Goal: Transaction & Acquisition: Purchase product/service

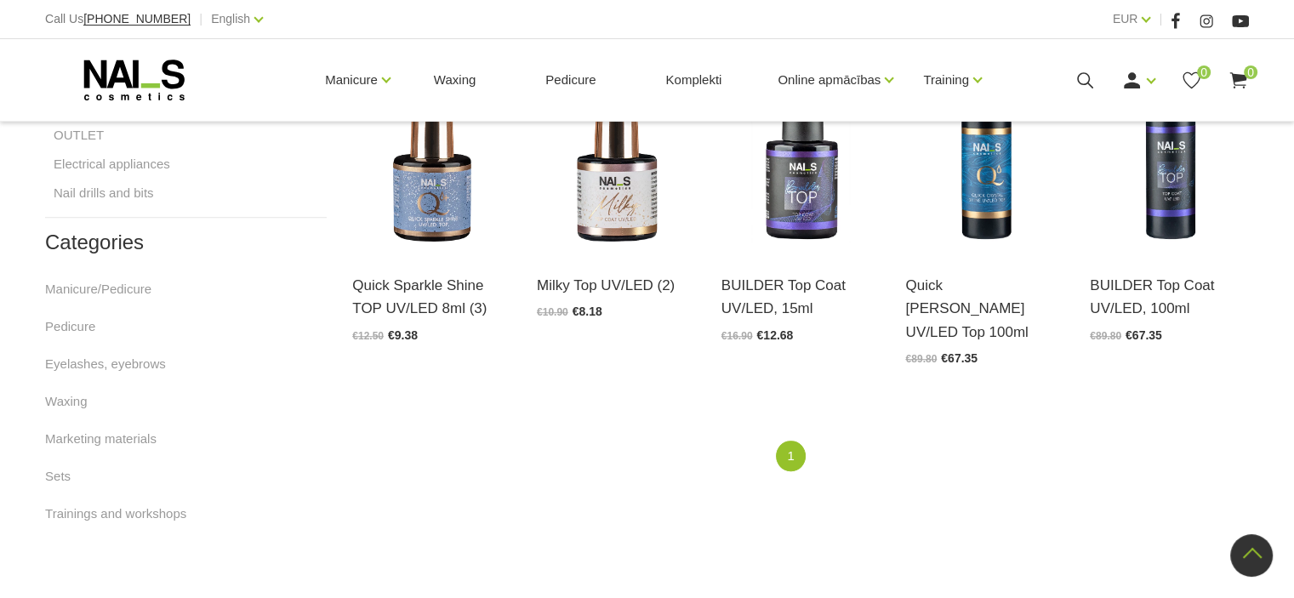
scroll to position [864, 0]
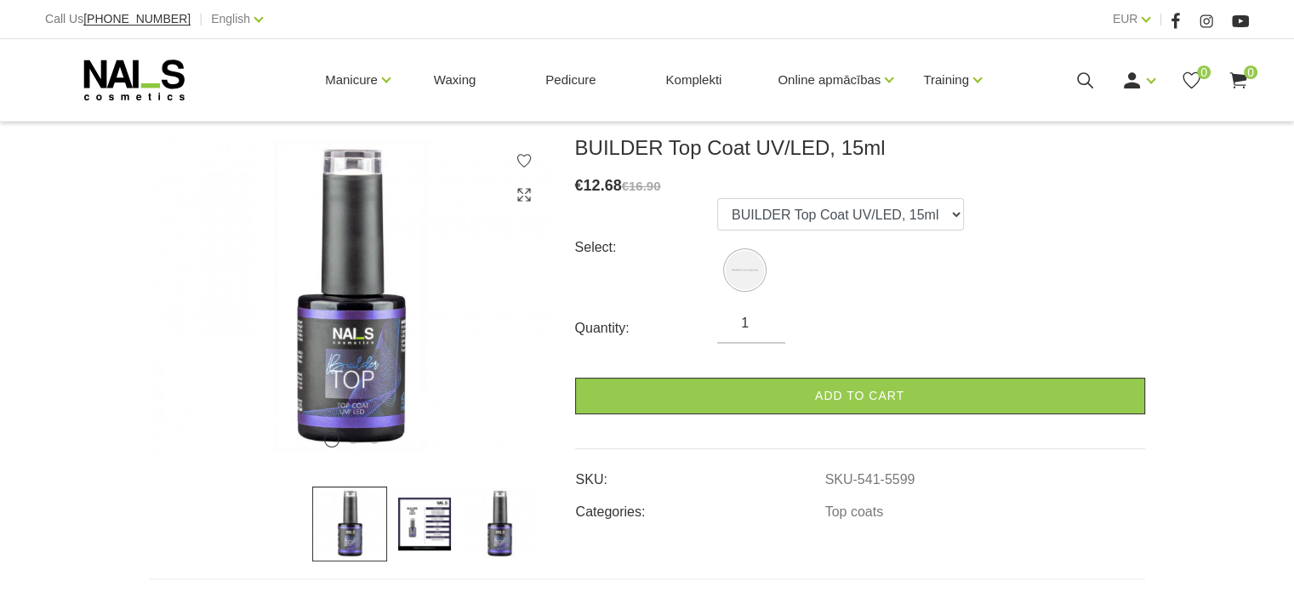
scroll to position [299, 0]
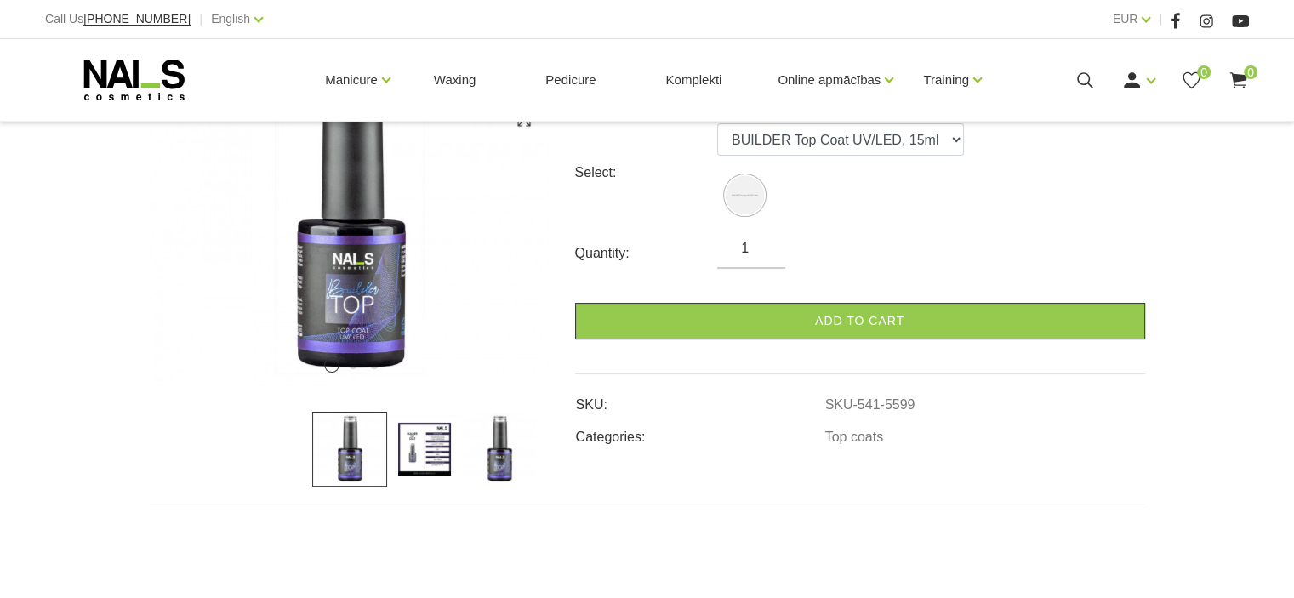
click at [437, 445] on img at bounding box center [424, 449] width 75 height 75
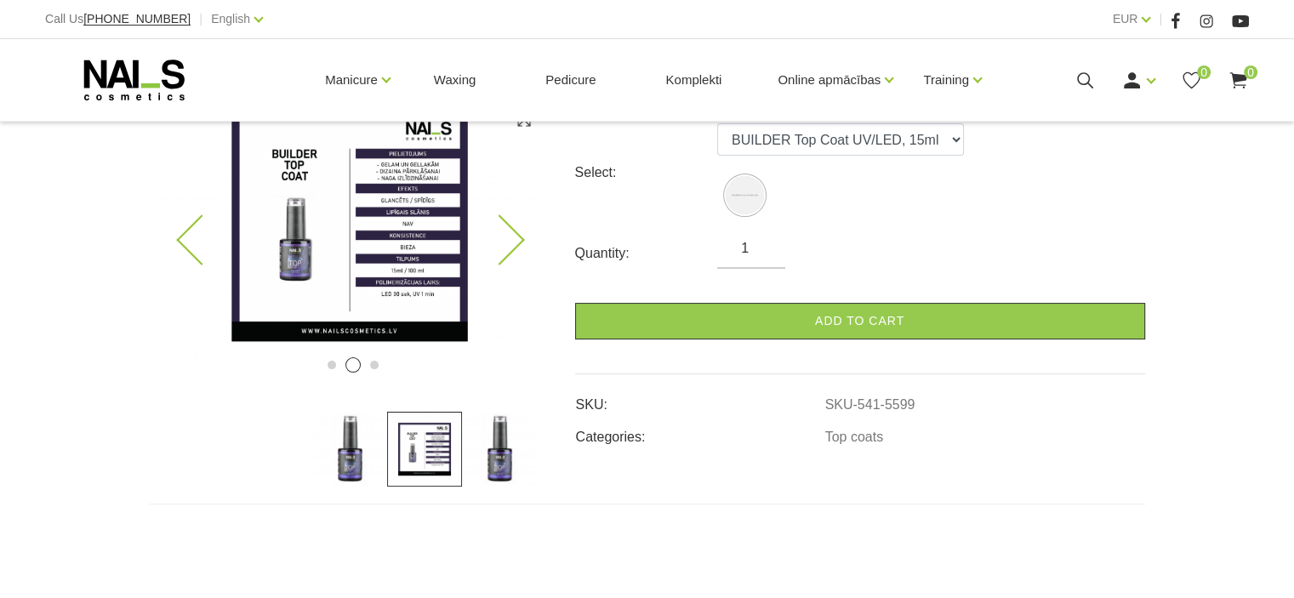
click at [407, 253] on img at bounding box center [350, 223] width 400 height 326
click at [384, 196] on img at bounding box center [350, 223] width 400 height 326
click at [516, 247] on icon at bounding box center [499, 240] width 50 height 50
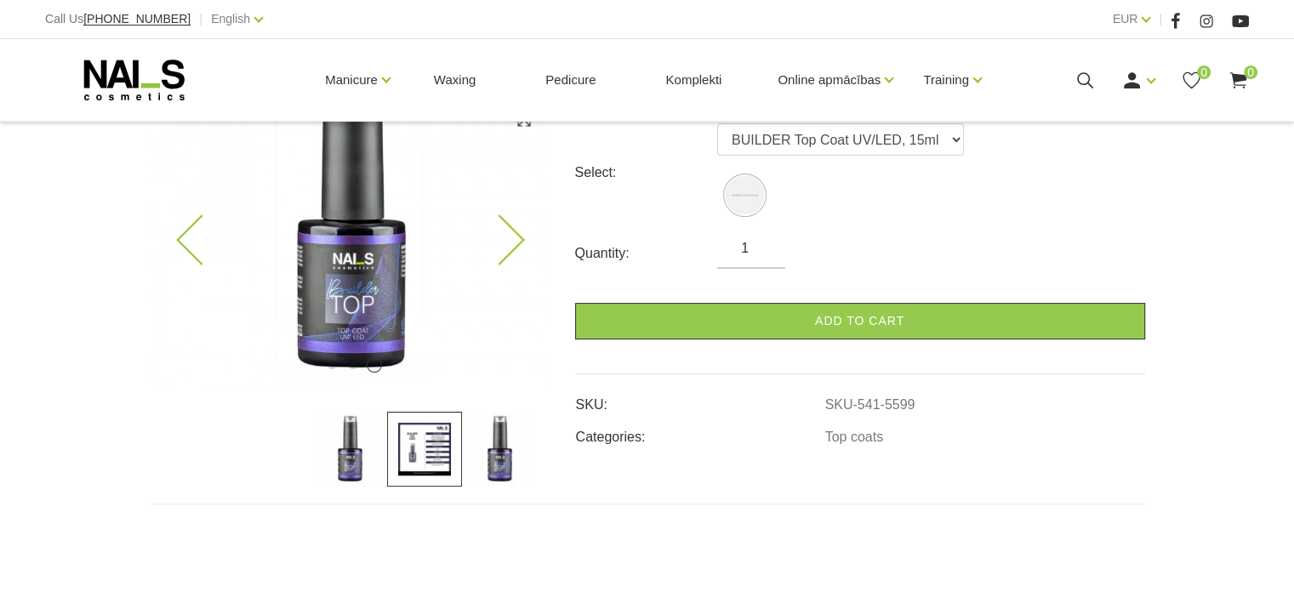
click at [184, 245] on icon at bounding box center [201, 240] width 50 height 50
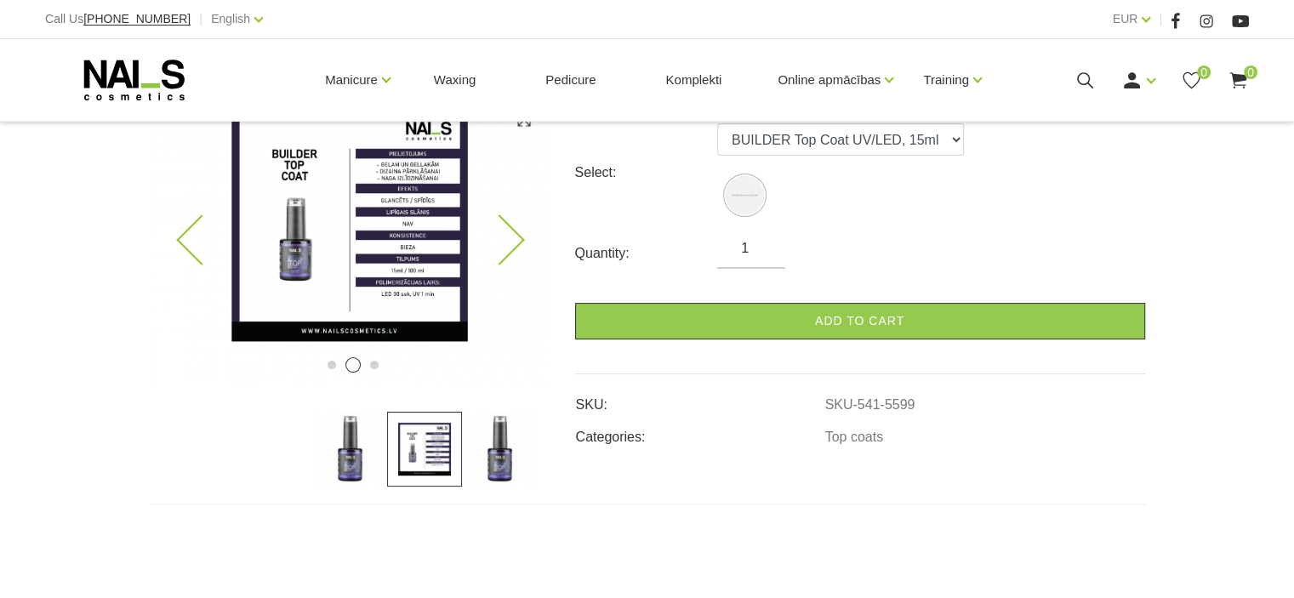
click at [184, 245] on icon at bounding box center [201, 240] width 50 height 50
